Goal: Navigation & Orientation: Find specific page/section

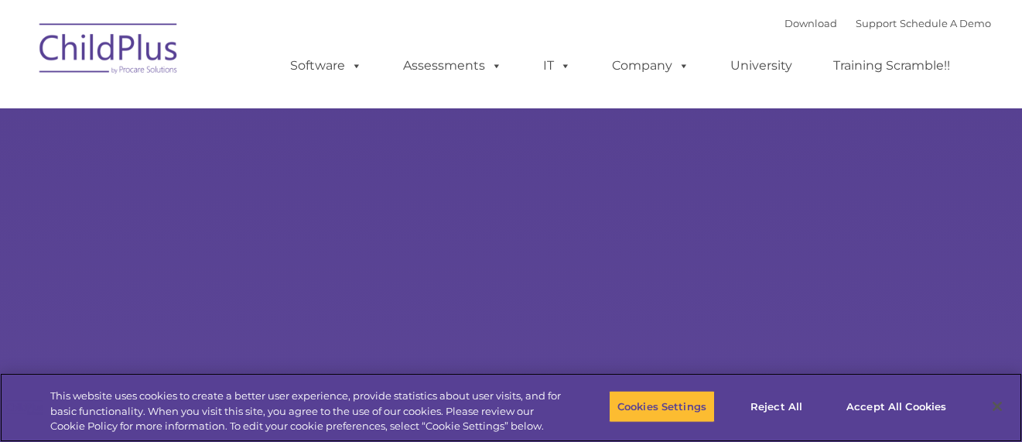
select select "MEDIUM"
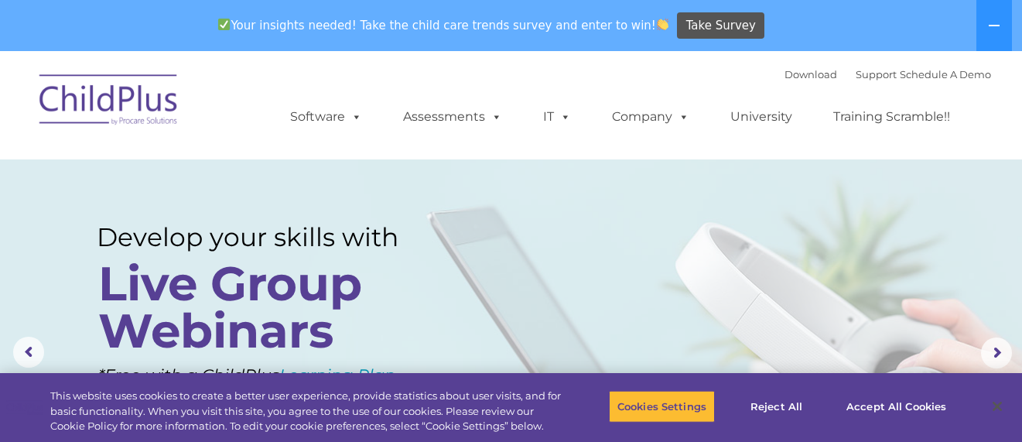
click at [96, 101] on img at bounding box center [109, 101] width 155 height 77
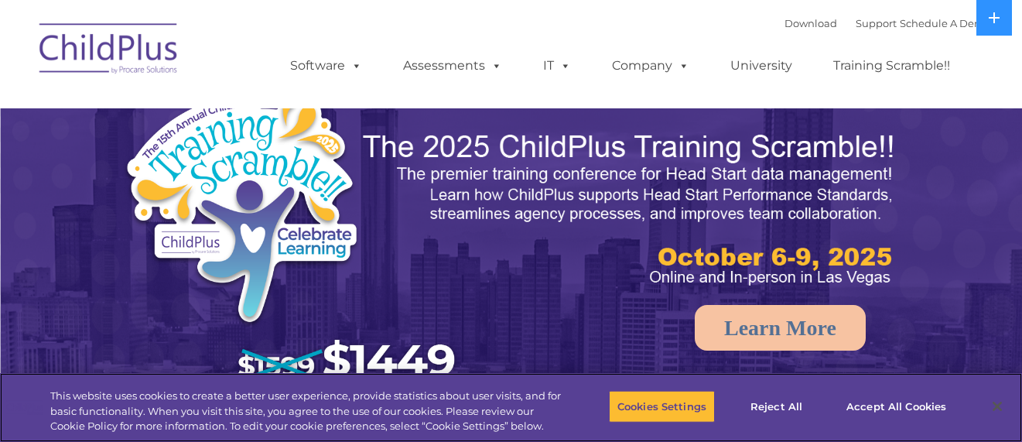
select select "MEDIUM"
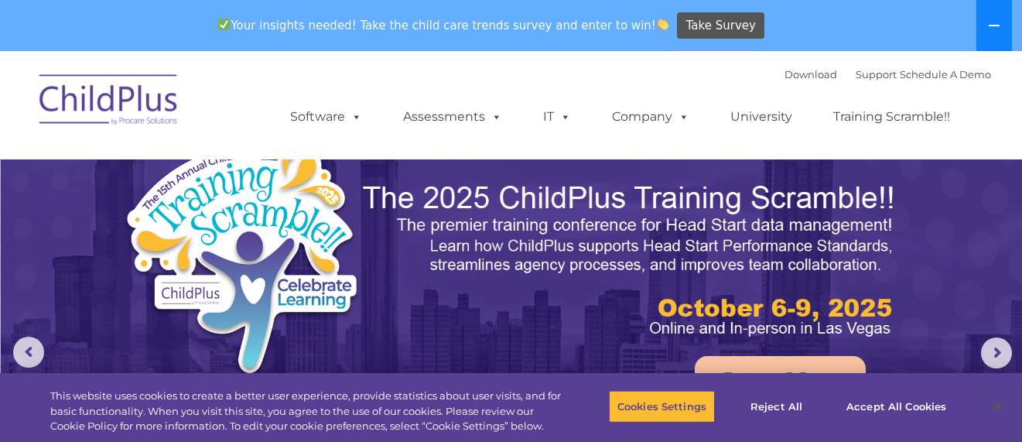
click at [988, 22] on icon at bounding box center [994, 25] width 12 height 12
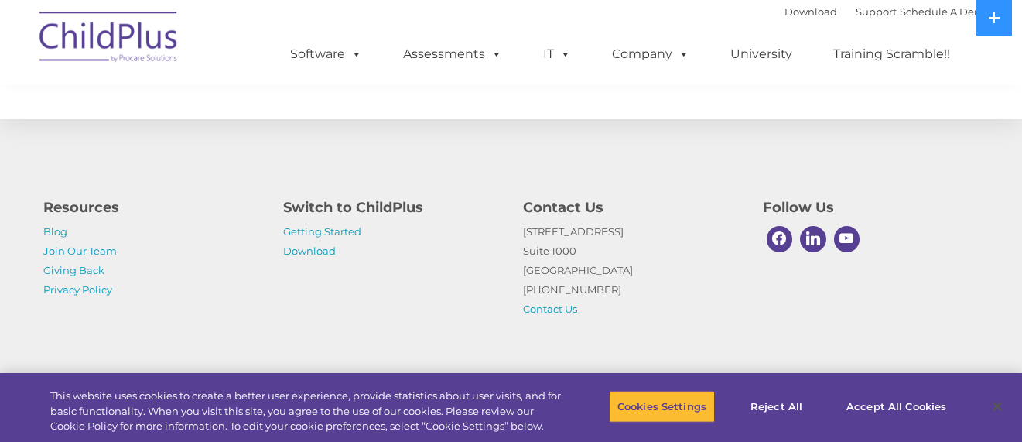
scroll to position [1859, 0]
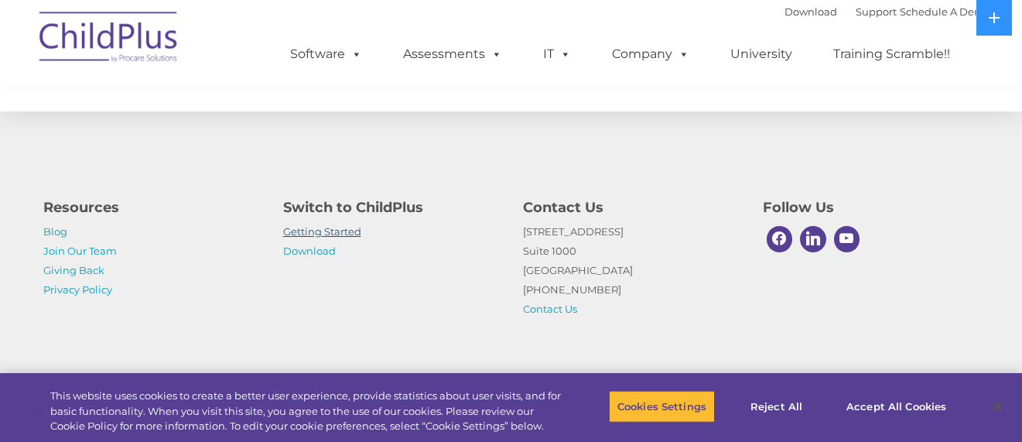
click at [330, 234] on link "Getting Started" at bounding box center [322, 231] width 78 height 12
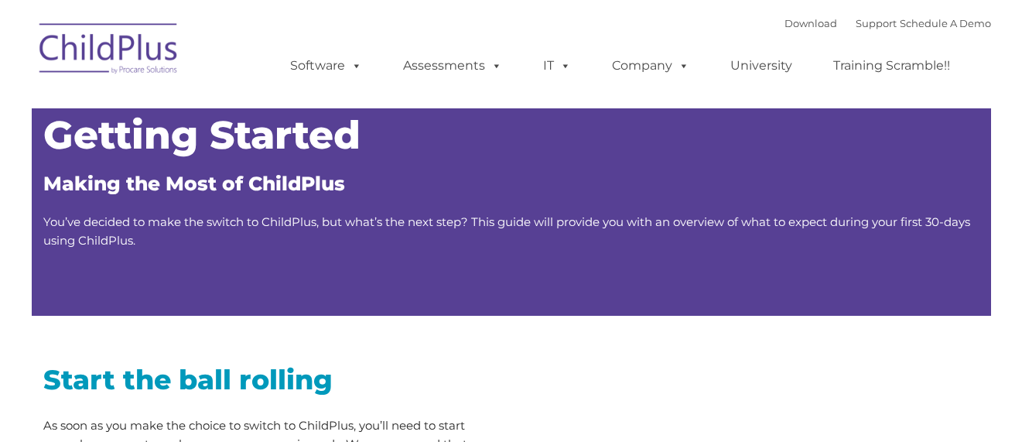
type input ""
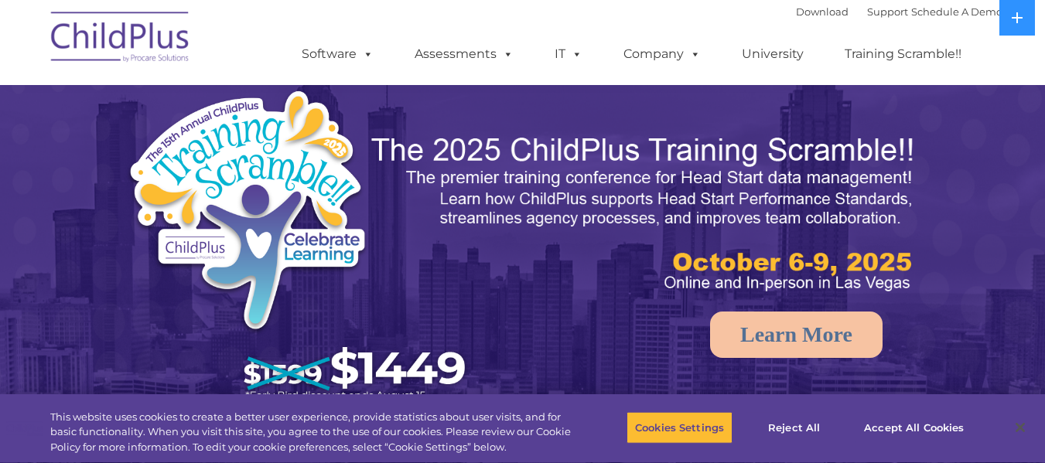
scroll to position [1820, 0]
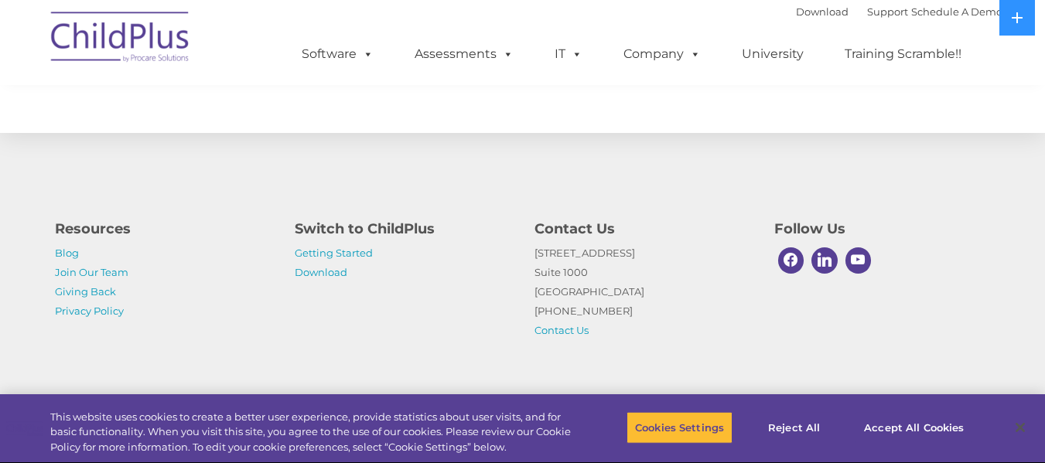
select select "MEDIUM"
